Goal: Task Accomplishment & Management: Manage account settings

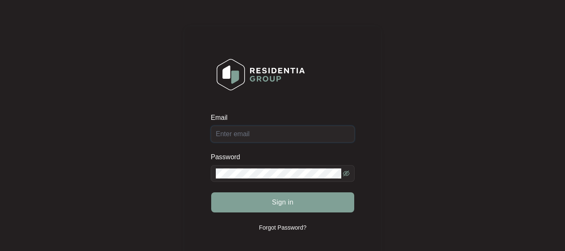
click at [251, 131] on input "Email" at bounding box center [283, 134] width 144 height 17
type input "[EMAIL_ADDRESS][DOMAIN_NAME]"
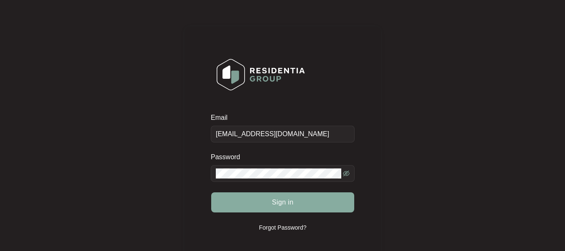
click at [275, 206] on span "Sign in" at bounding box center [283, 202] width 22 height 10
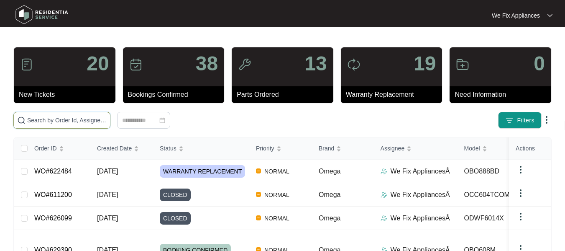
click at [54, 121] on input "text" at bounding box center [66, 119] width 79 height 9
paste input "628836"
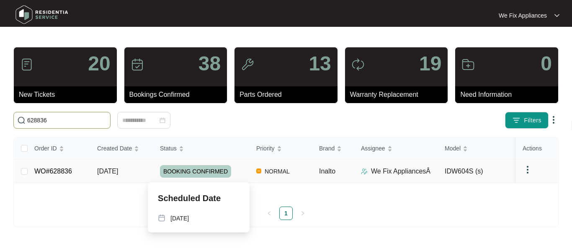
type input "628836"
click at [195, 171] on span "BOOKING CONFIRMED" at bounding box center [195, 171] width 71 height 13
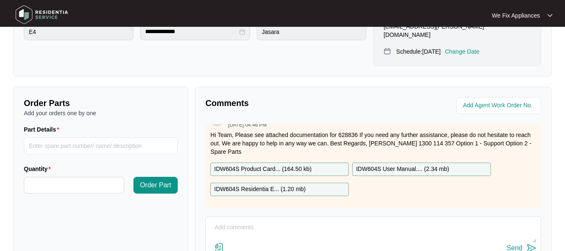
scroll to position [259, 0]
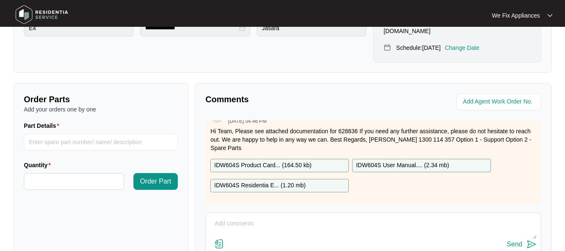
click at [245, 217] on textarea at bounding box center [373, 228] width 327 height 22
click at [260, 217] on textarea at bounding box center [373, 228] width 327 height 22
paste textarea "Found the water leak coming from the side of the dishwasher where seem and base…"
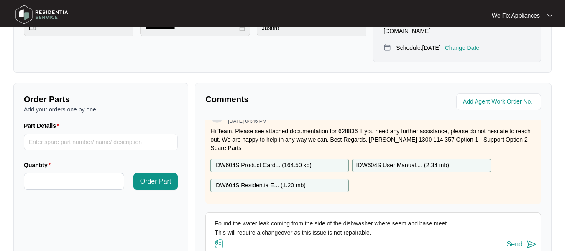
type textarea "Found the water leak coming from the side of the dishwasher where seem and base…"
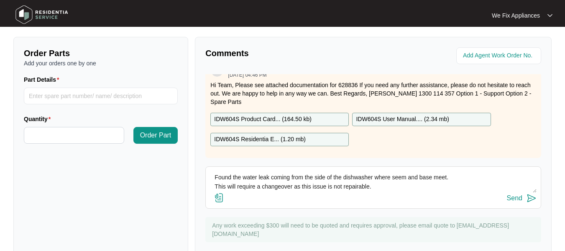
click at [522, 194] on div "Send" at bounding box center [514, 198] width 15 height 8
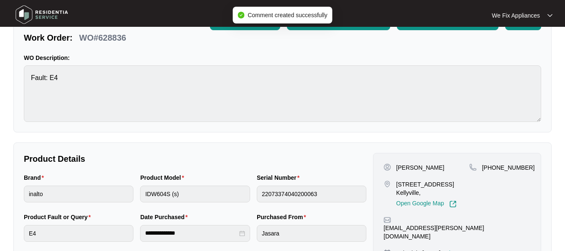
scroll to position [0, 0]
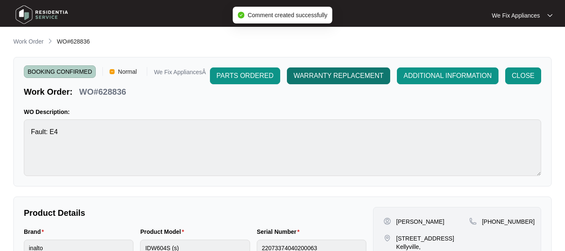
click at [336, 77] on span "WARRANTY REPLACEMENT" at bounding box center [339, 76] width 90 height 10
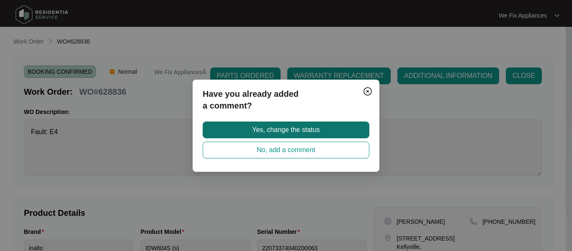
click at [298, 126] on span "Yes, change the status" at bounding box center [285, 130] width 67 height 10
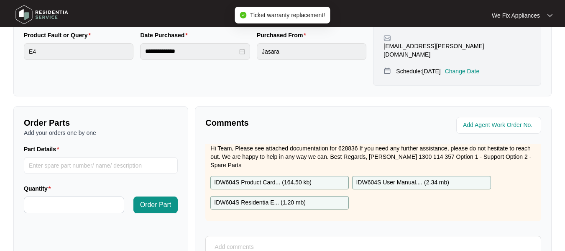
scroll to position [330, 0]
